Goal: Navigation & Orientation: Find specific page/section

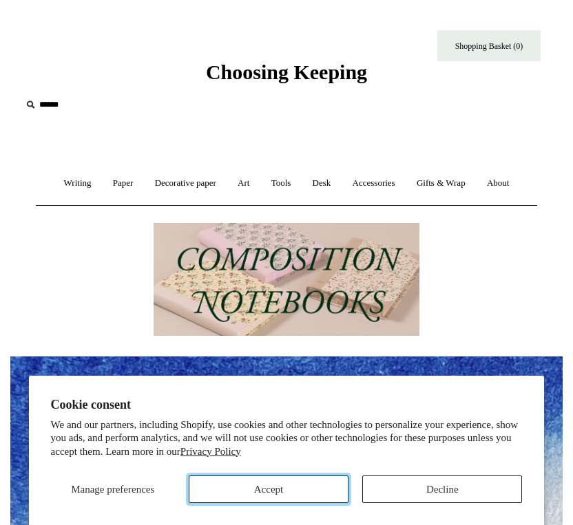
click at [304, 492] on button "Accept" at bounding box center [269, 490] width 160 height 28
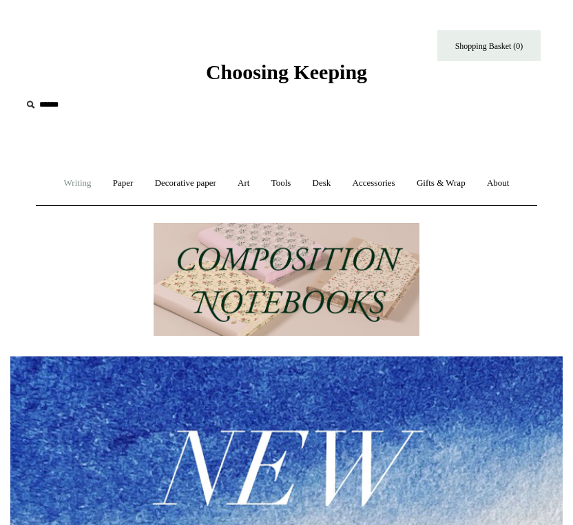
click at [54, 182] on link "Writing +" at bounding box center [77, 183] width 47 height 36
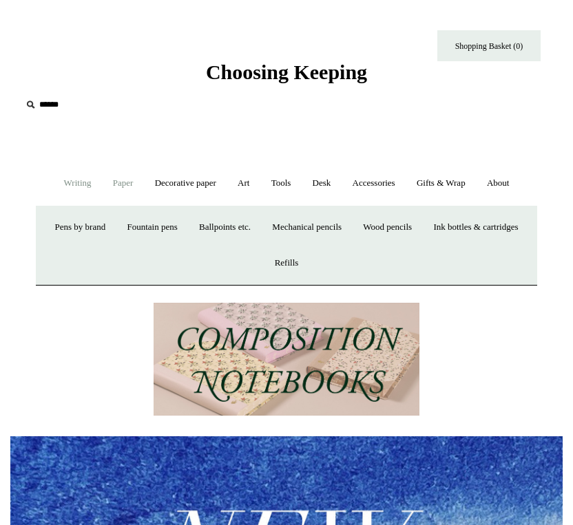
click at [103, 175] on link "Paper +" at bounding box center [123, 183] width 40 height 36
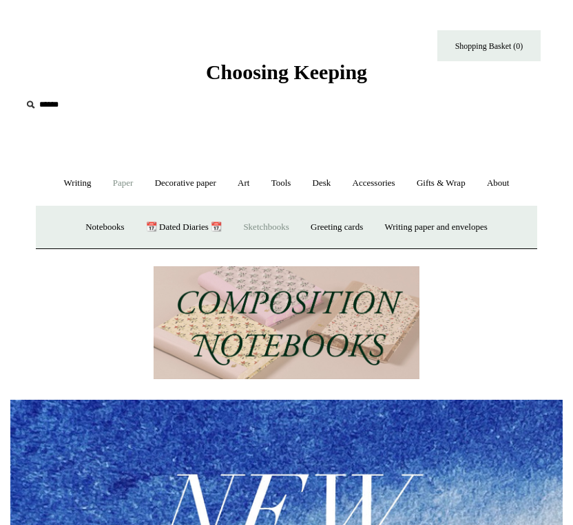
click at [255, 224] on link "Sketchbooks +" at bounding box center [265, 227] width 65 height 36
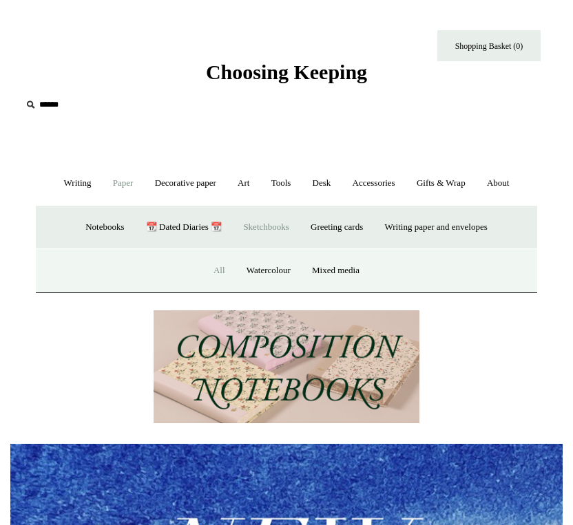
click at [207, 262] on link "All" at bounding box center [219, 271] width 31 height 36
